Goal: Find specific fact: Find specific fact

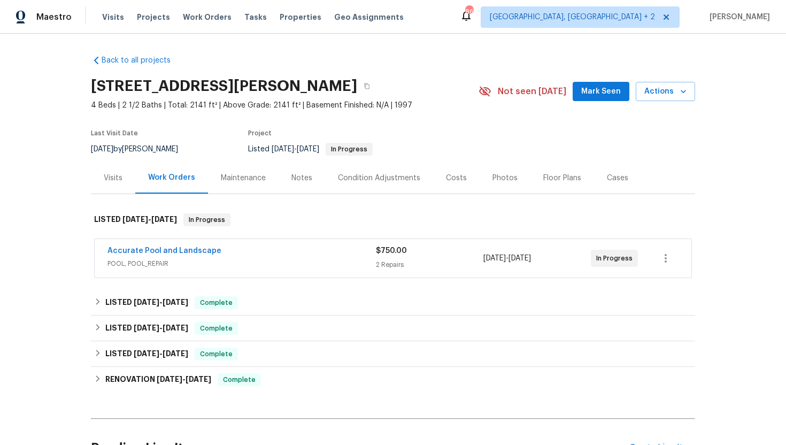
click at [338, 259] on span "POOL, POOL_REPAIR" at bounding box center [242, 263] width 269 height 11
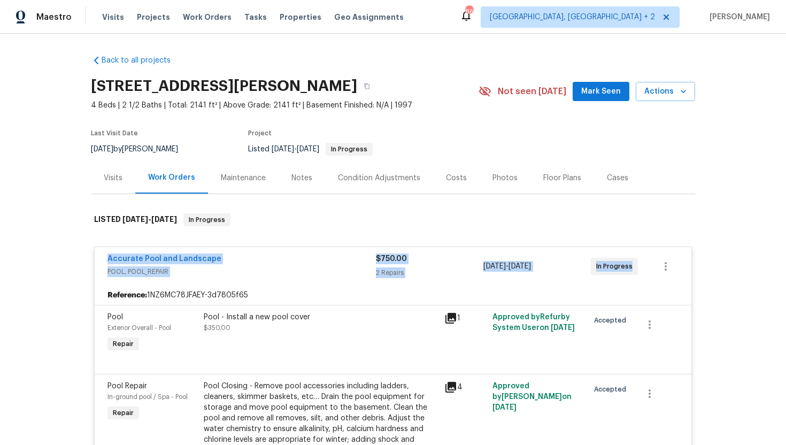
drag, startPoint x: 639, startPoint y: 269, endPoint x: 95, endPoint y: 261, distance: 543.6
click at [95, 261] on div "Accurate Pool and Landscape POOL, POOL_REPAIR $750.00 2 Repairs 9/16/2025 - 9/2…" at bounding box center [393, 266] width 597 height 39
copy div "Accurate Pool and Landscape POOL, POOL_REPAIR $750.00 2 Repairs 9/16/2025 - 9/2…"
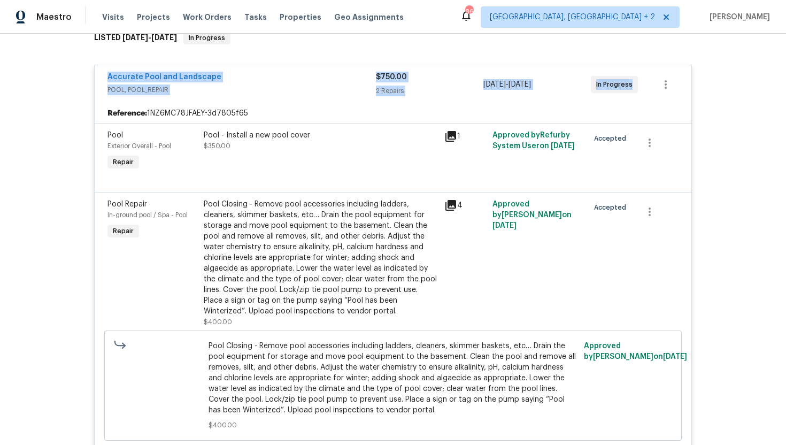
scroll to position [118, 0]
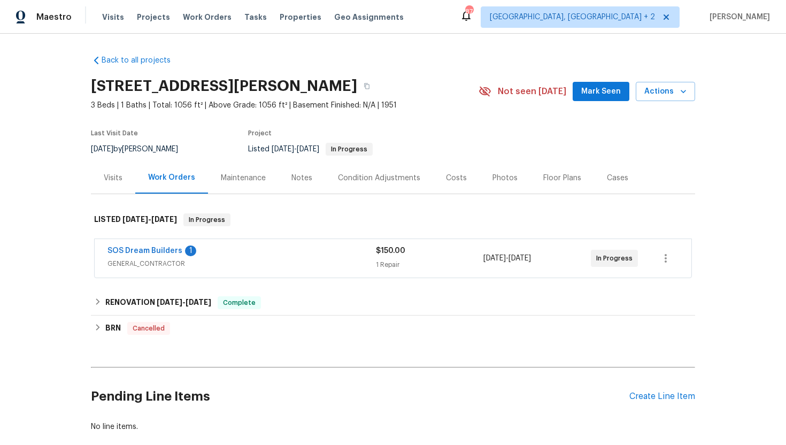
click at [246, 256] on div "SOS Dream Builders 1" at bounding box center [242, 252] width 269 height 13
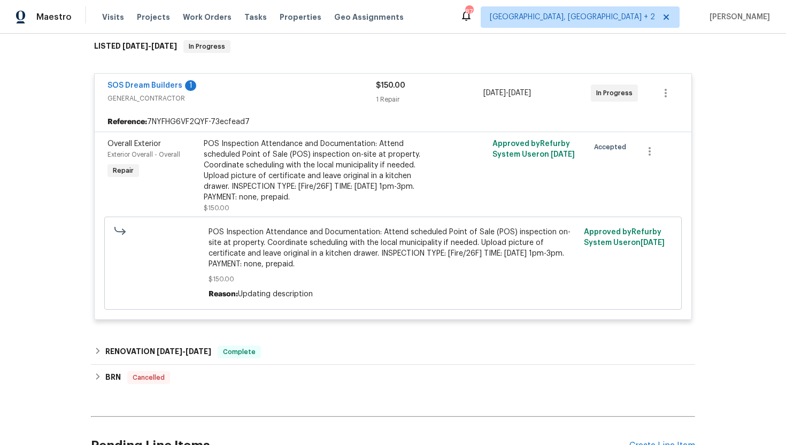
scroll to position [198, 0]
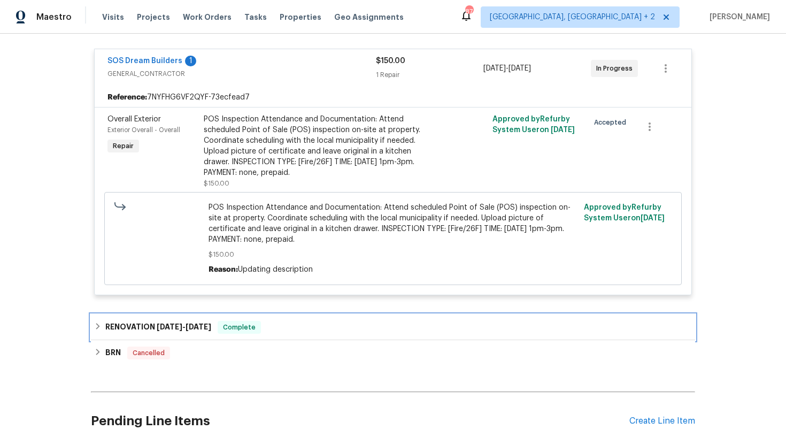
click at [198, 325] on span "6/23/25" at bounding box center [199, 326] width 26 height 7
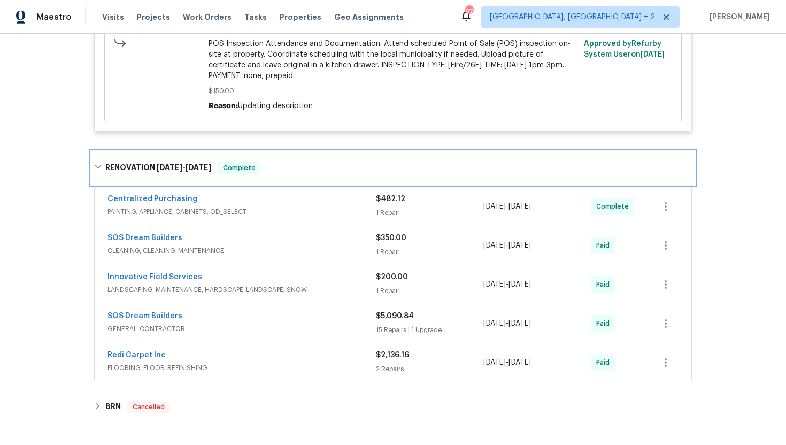
scroll to position [395, 0]
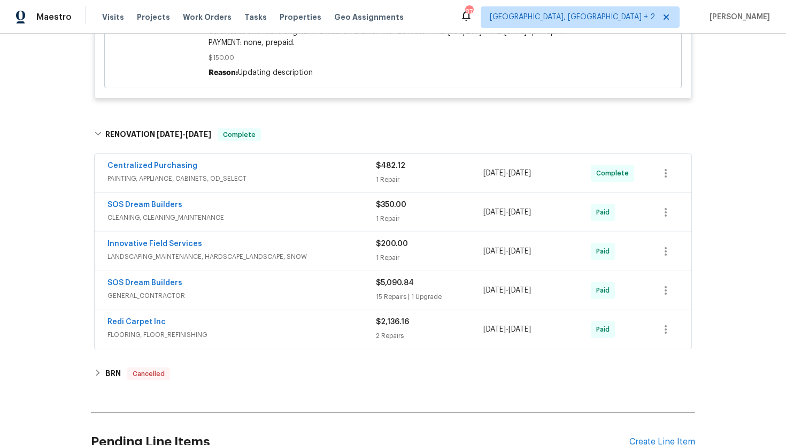
drag, startPoint x: 193, startPoint y: 317, endPoint x: 98, endPoint y: 317, distance: 94.2
click at [98, 317] on div "Redi Carpet Inc FLOORING, FLOOR_REFINISHING $2,136.16 2 Repairs 6/19/2025 - 6/2…" at bounding box center [393, 329] width 597 height 39
drag, startPoint x: 164, startPoint y: 325, endPoint x: 82, endPoint y: 325, distance: 81.3
click at [82, 325] on div "Back to all projects 45 Bergen Ave, Haskell, NJ 07420 3 Beds | 1 Baths | Total:…" at bounding box center [393, 239] width 786 height 411
copy link "Redi Carpet Inc"
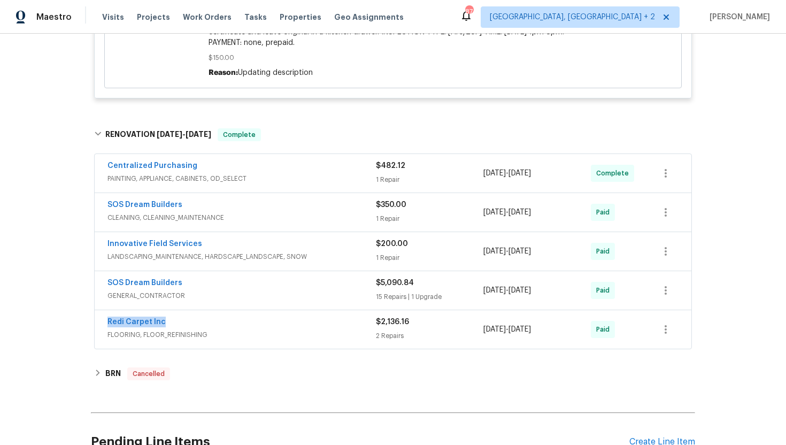
drag, startPoint x: 564, startPoint y: 332, endPoint x: 480, endPoint y: 332, distance: 84.0
click at [480, 332] on div "Redi Carpet Inc FLOORING, FLOOR_REFINISHING $2,136.16 2 Repairs 6/19/2025 - 6/2…" at bounding box center [381, 330] width 546 height 26
copy div "6/19/2025 - 6/23/2025"
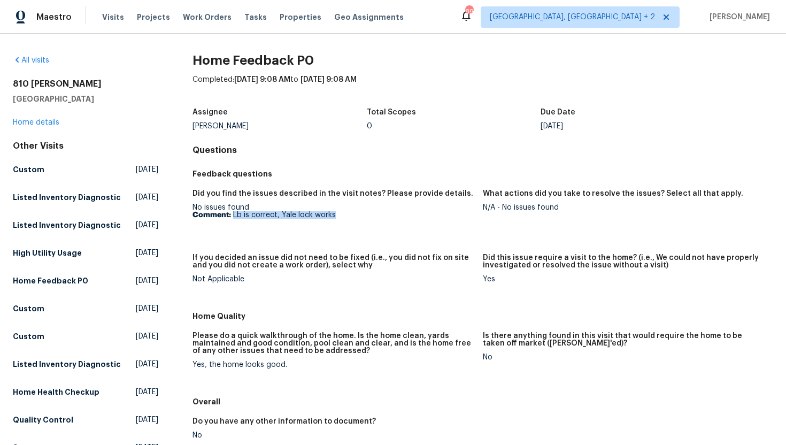
copy p "Lb is correct, Yale lock works"
drag, startPoint x: 344, startPoint y: 216, endPoint x: 233, endPoint y: 215, distance: 110.8
click at [233, 215] on p "Comment: Lb is correct, Yale lock works" at bounding box center [334, 214] width 282 height 7
